Goal: Information Seeking & Learning: Check status

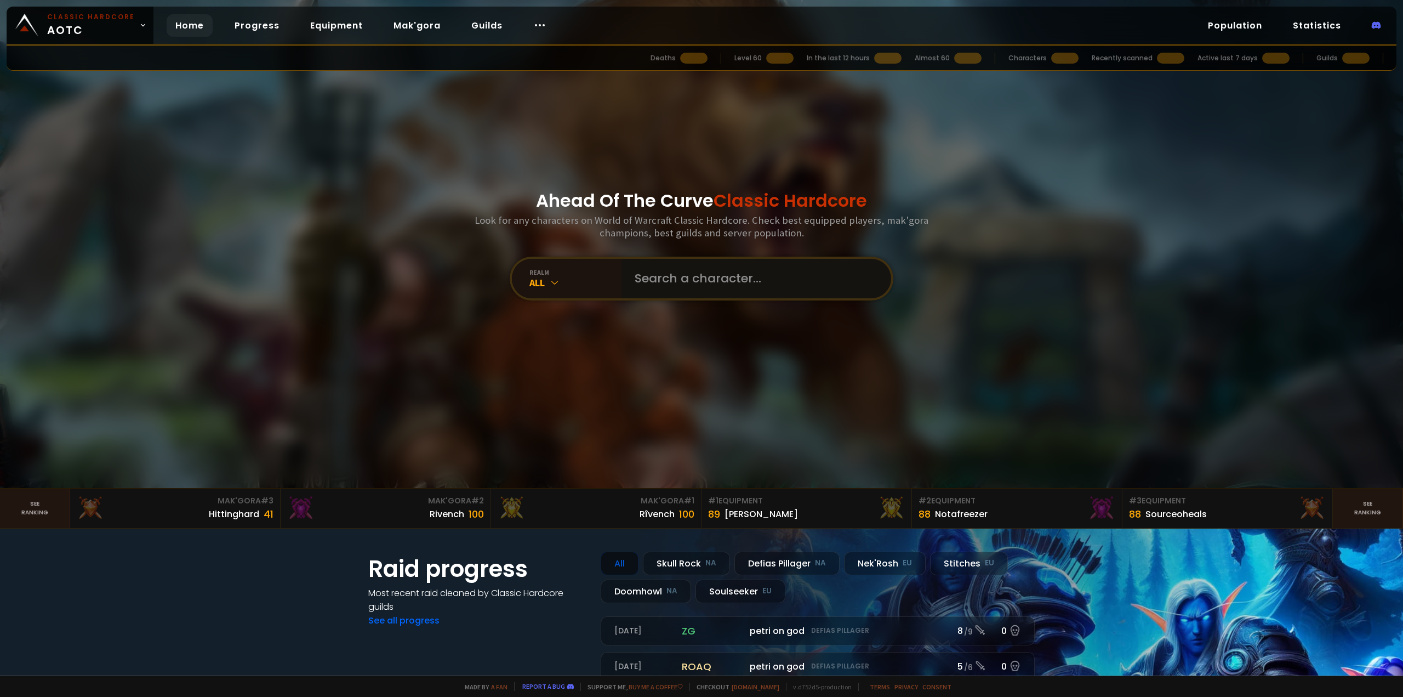
click at [661, 277] on input "text" at bounding box center [753, 278] width 250 height 39
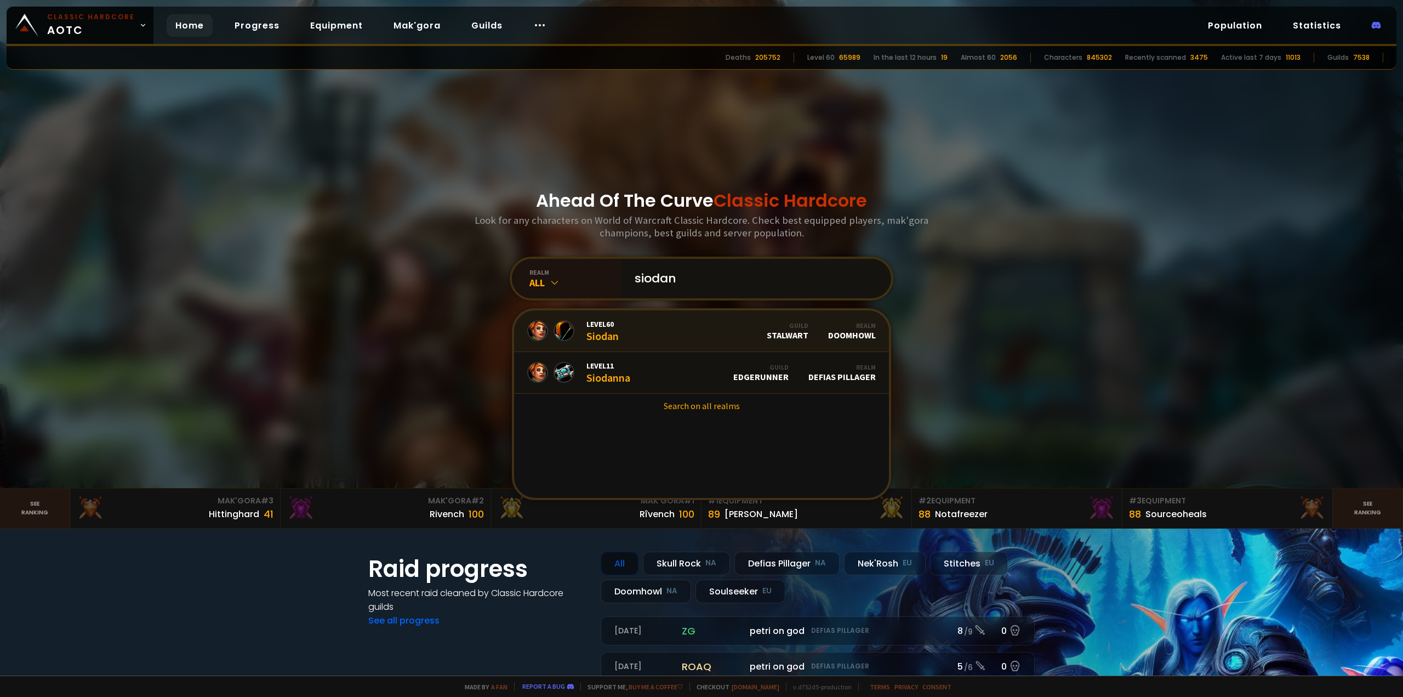
type input "siodan"
click at [685, 341] on link "Level 60 Siodan Guild Stalwart Realm Doomhowl" at bounding box center [701, 331] width 375 height 42
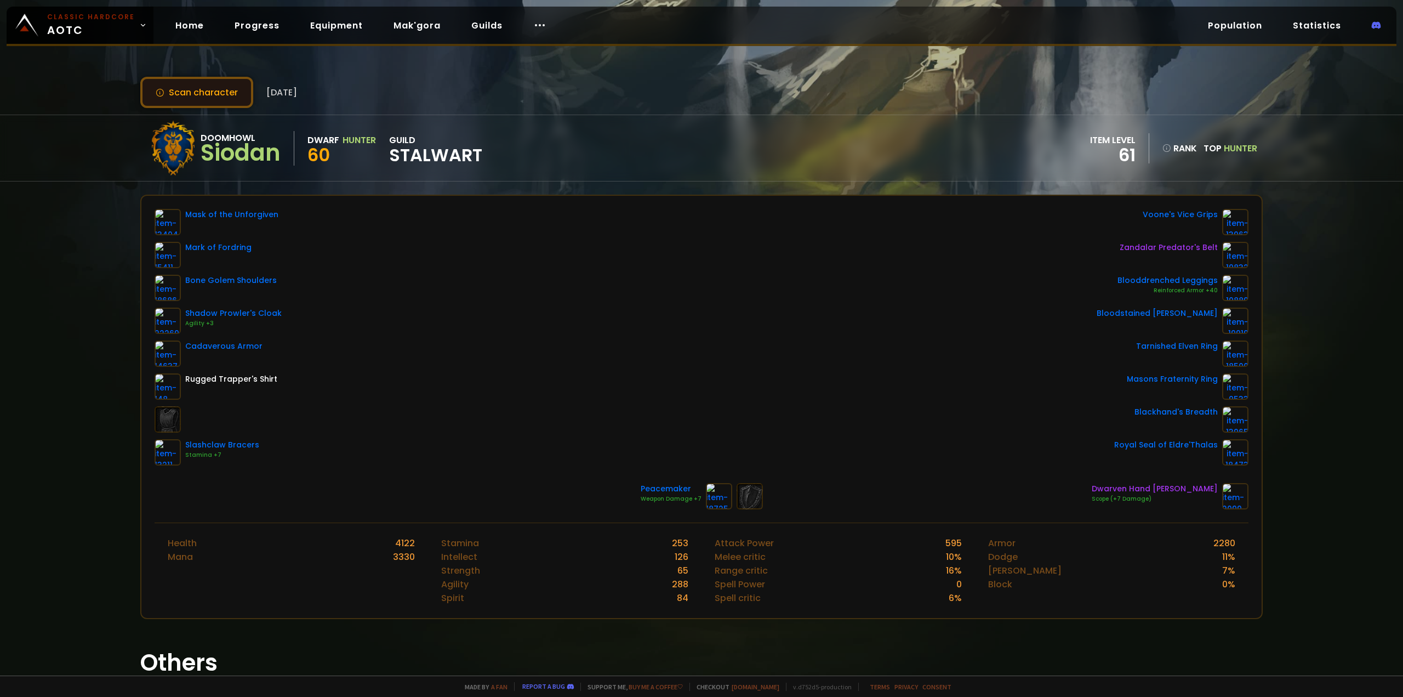
click at [195, 101] on button "Scan character" at bounding box center [196, 92] width 113 height 31
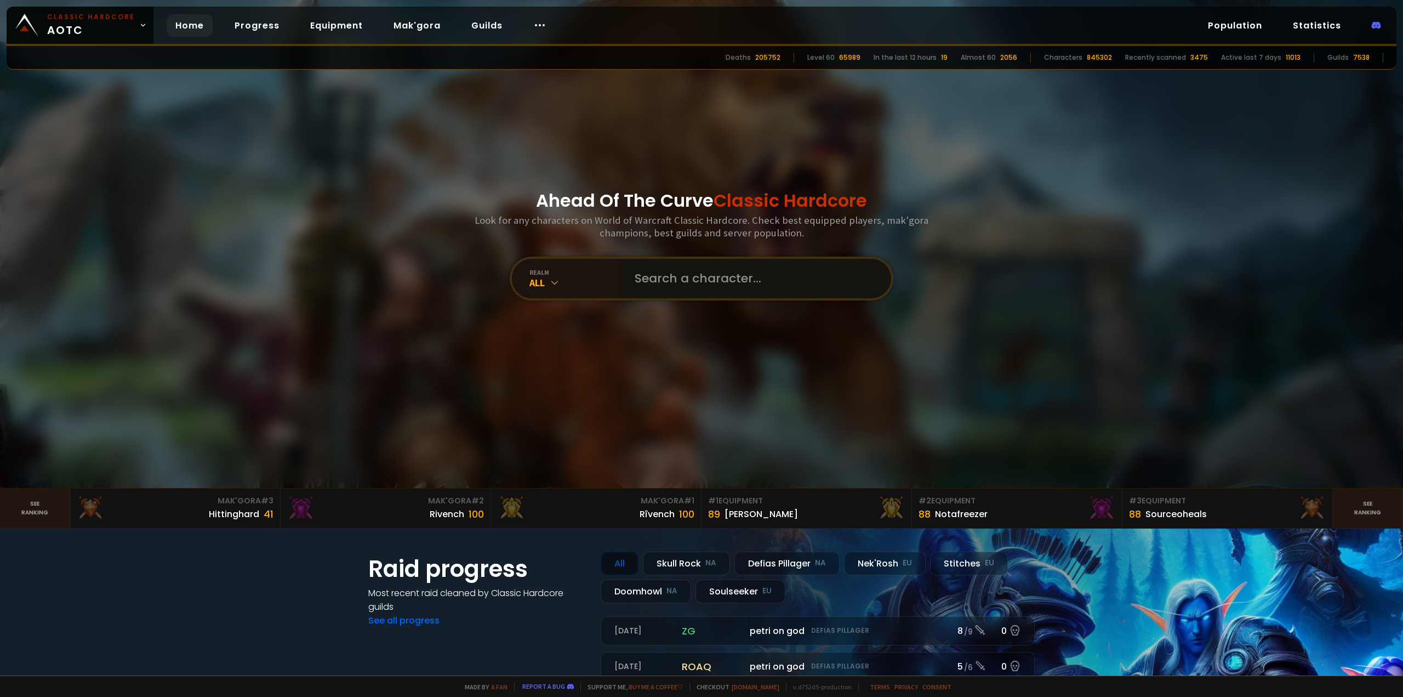
click at [688, 283] on input "text" at bounding box center [753, 278] width 250 height 39
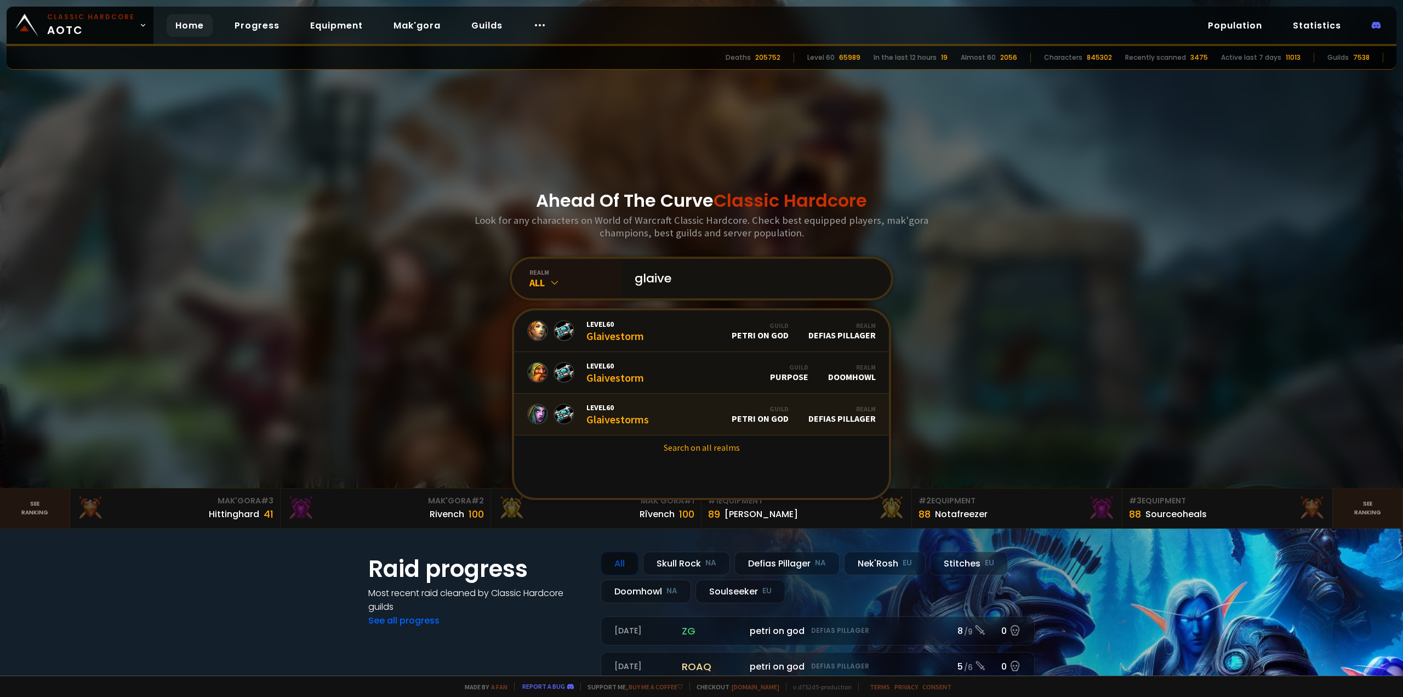
type input "glaive"
click at [636, 374] on div "Level 60 Glaivestorm" at bounding box center [615, 373] width 58 height 24
